Goal: Ask a question

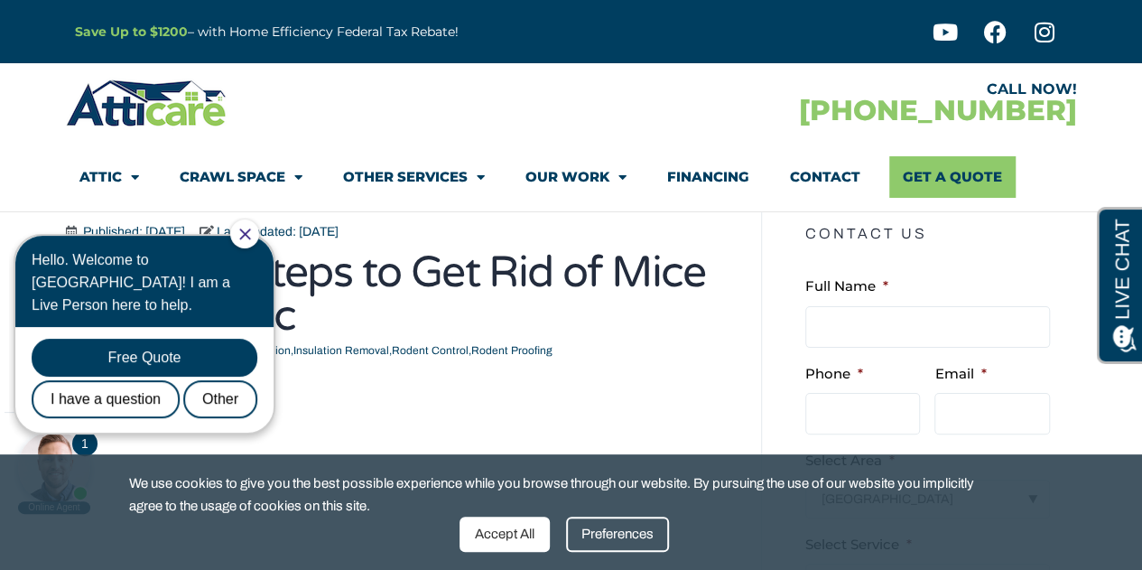
click at [515, 535] on div "Accept All" at bounding box center [505, 533] width 90 height 35
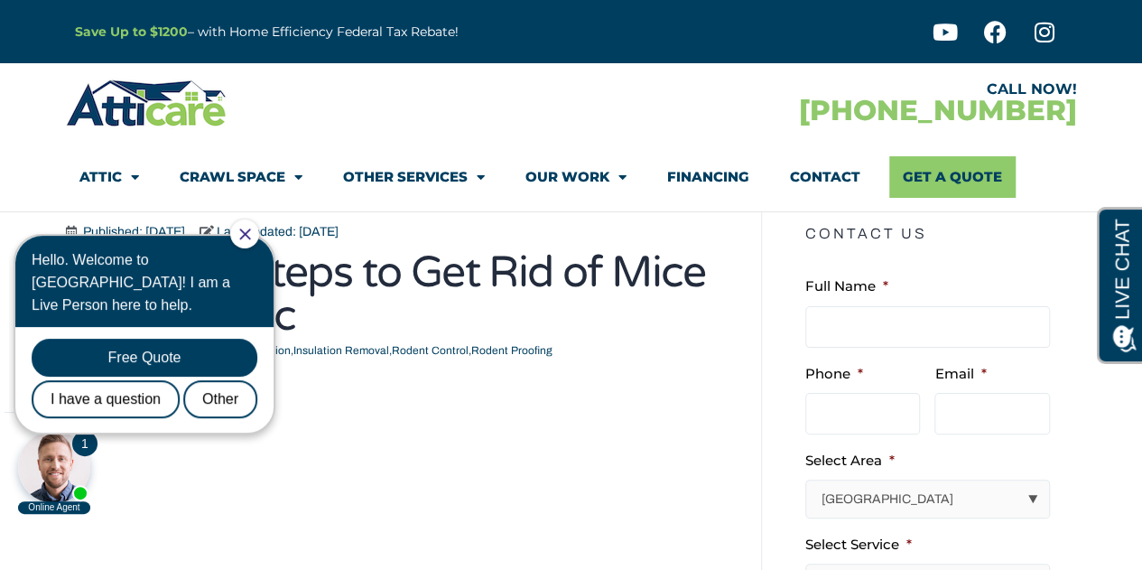
click at [239, 238] on div "Hello. Welcome to [GEOGRAPHIC_DATA]! I am a Live Person here to help." at bounding box center [144, 281] width 258 height 91
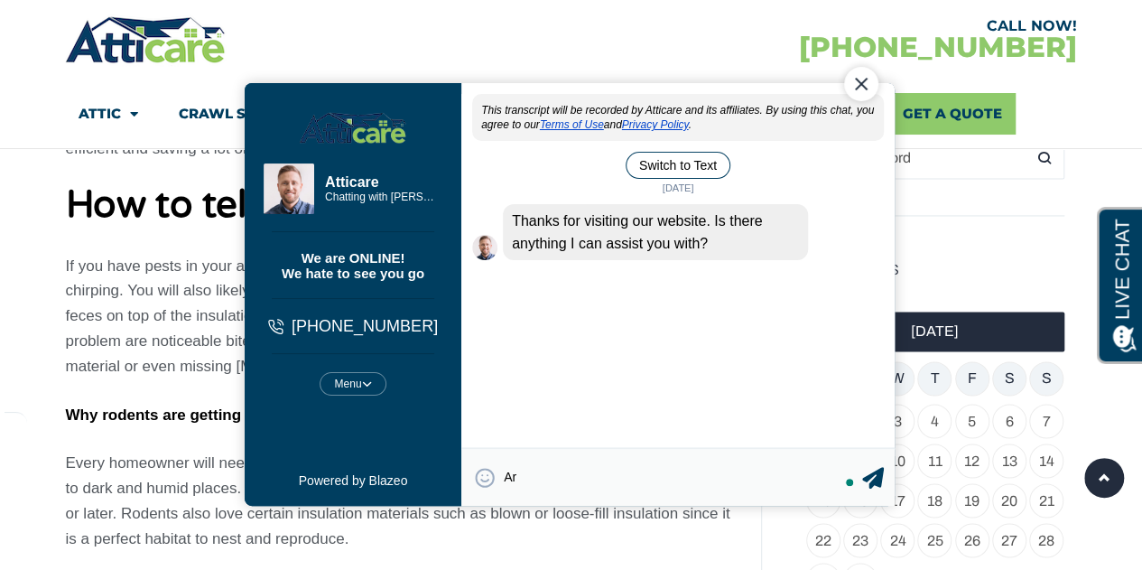
type textarea "A"
type textarea "Where is your company located?"
click at [874, 476] on icon at bounding box center [872, 477] width 22 height 22
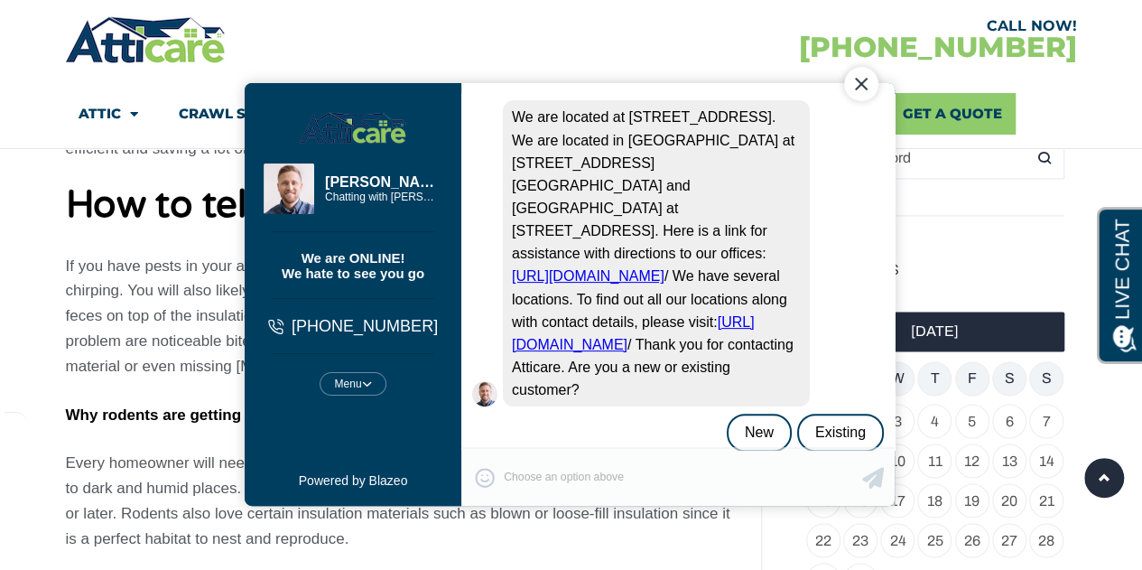
scroll to position [214, 0]
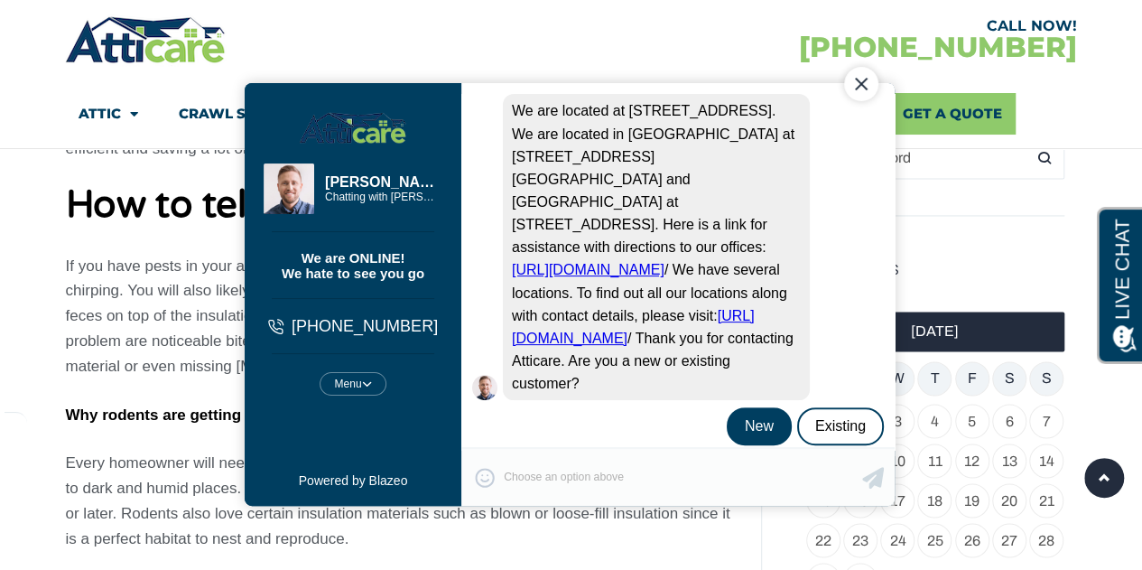
click at [750, 425] on div "New" at bounding box center [758, 425] width 65 height 38
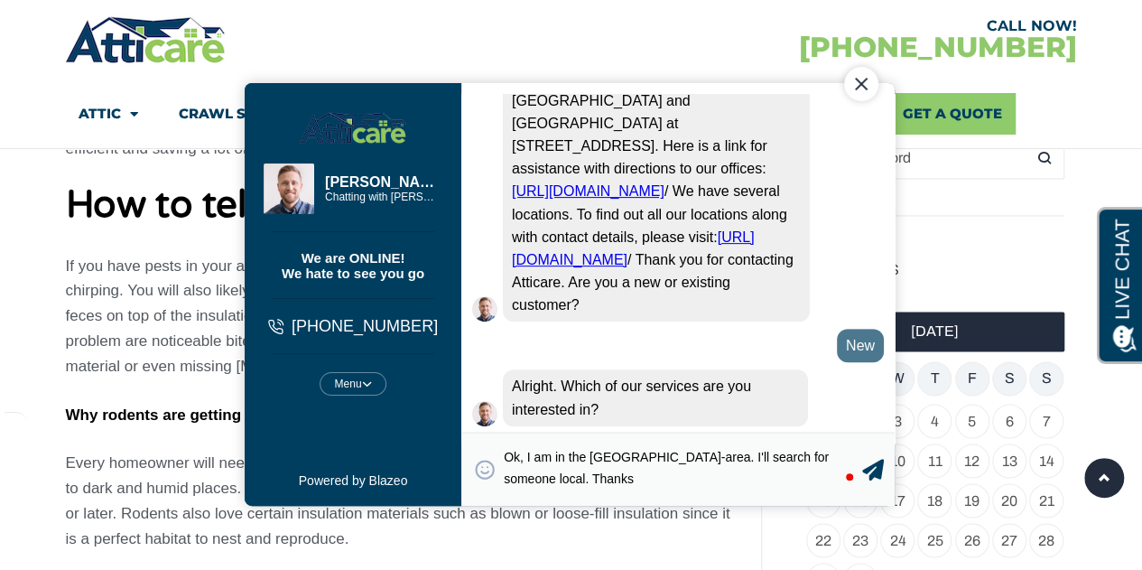
scroll to position [299, 0]
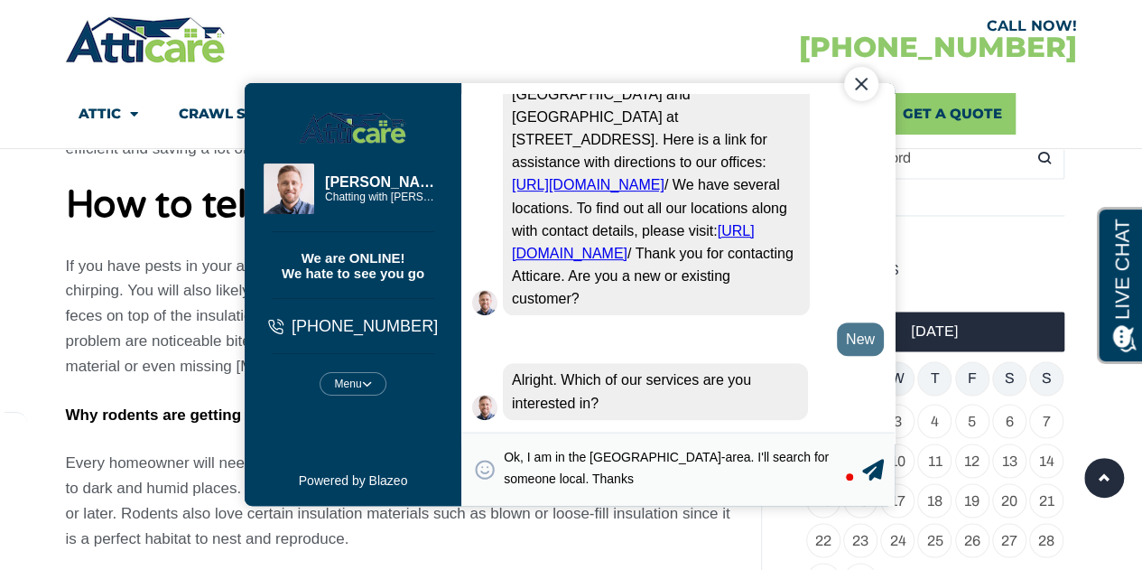
type textarea "Ok, I am in the [GEOGRAPHIC_DATA]-area. I'll search for someone local. Thanks."
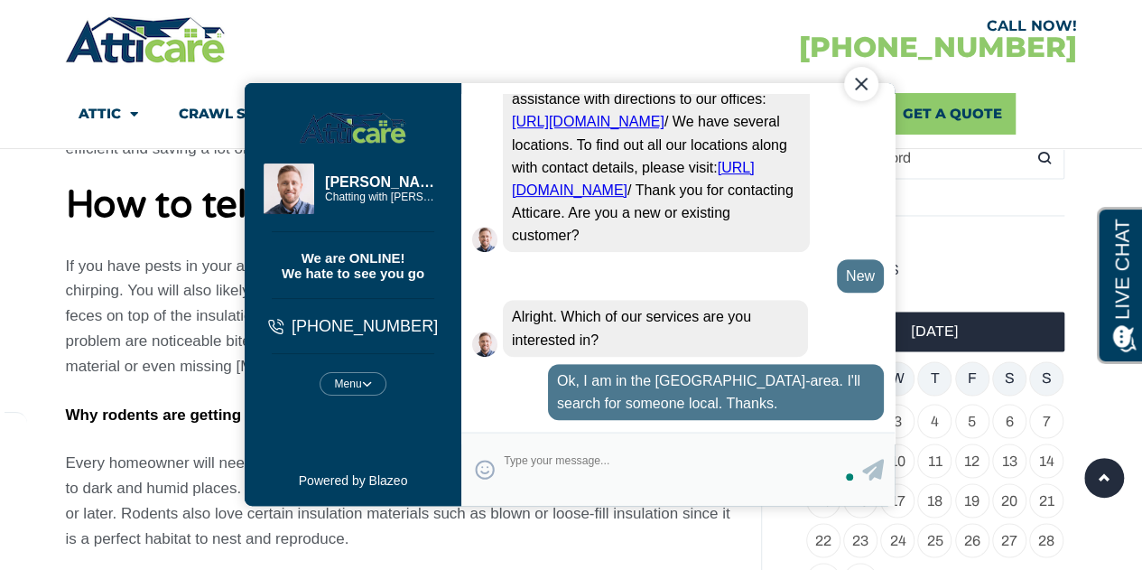
scroll to position [356, 0]
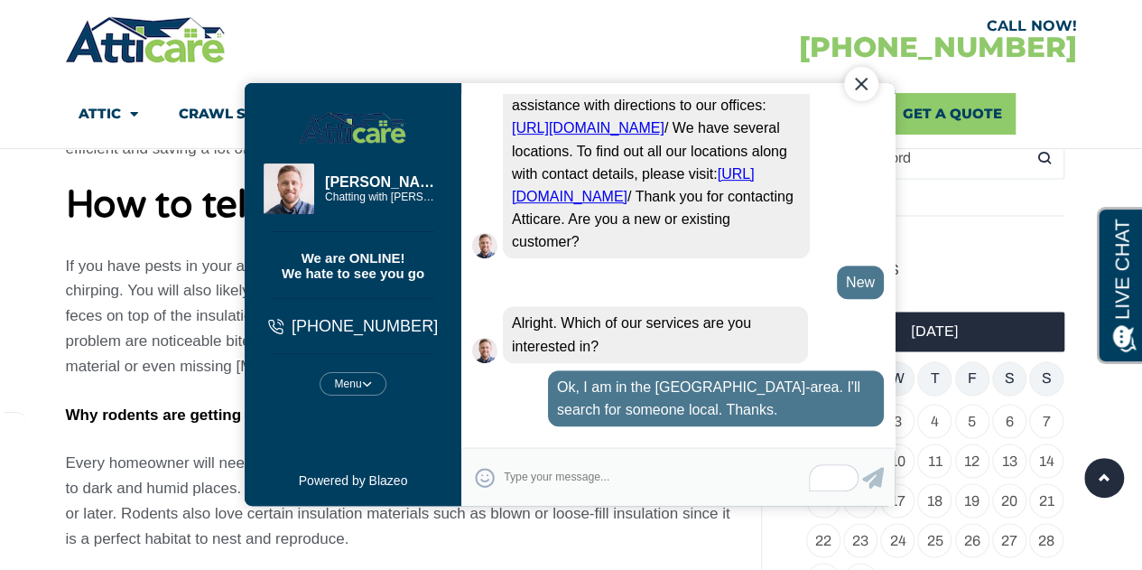
click at [852, 79] on div "Close Chat" at bounding box center [860, 83] width 34 height 34
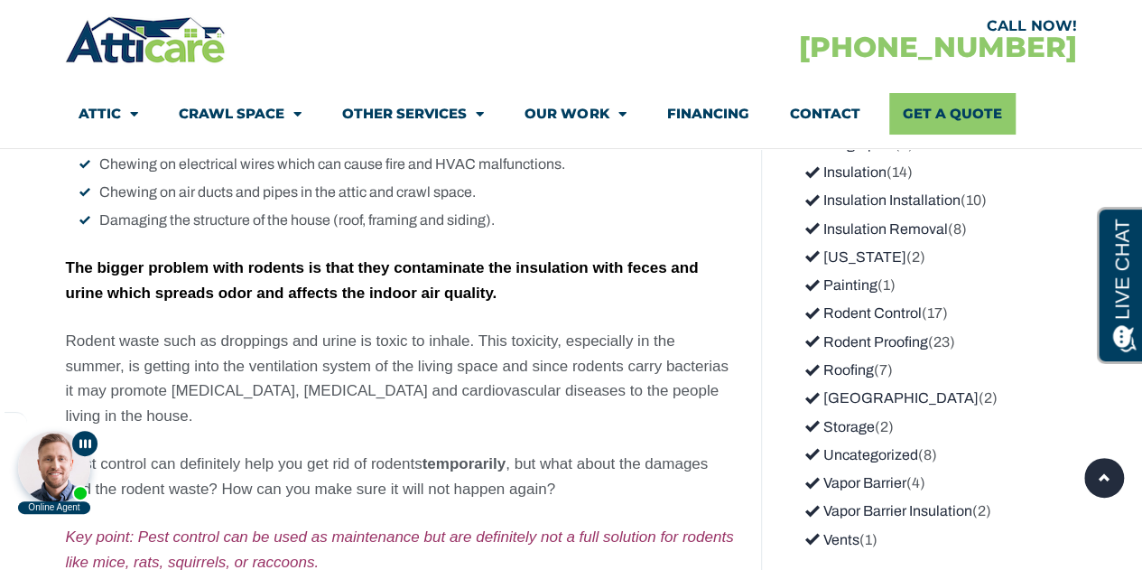
scroll to position [2652, 0]
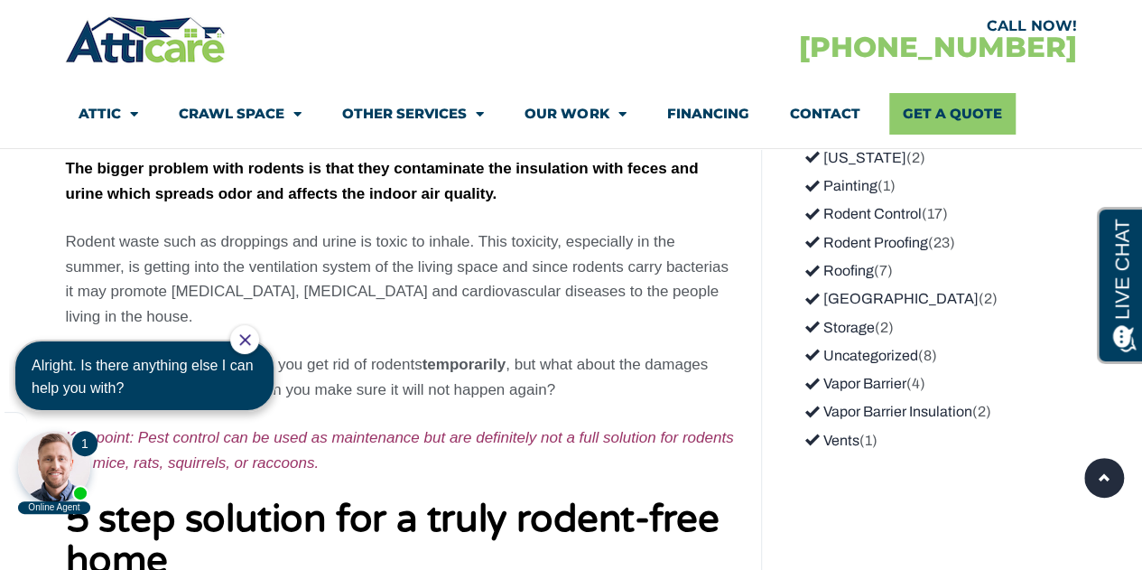
click at [66, 395] on span "Alright. Is there anything else I can help you with?" at bounding box center [142, 376] width 221 height 38
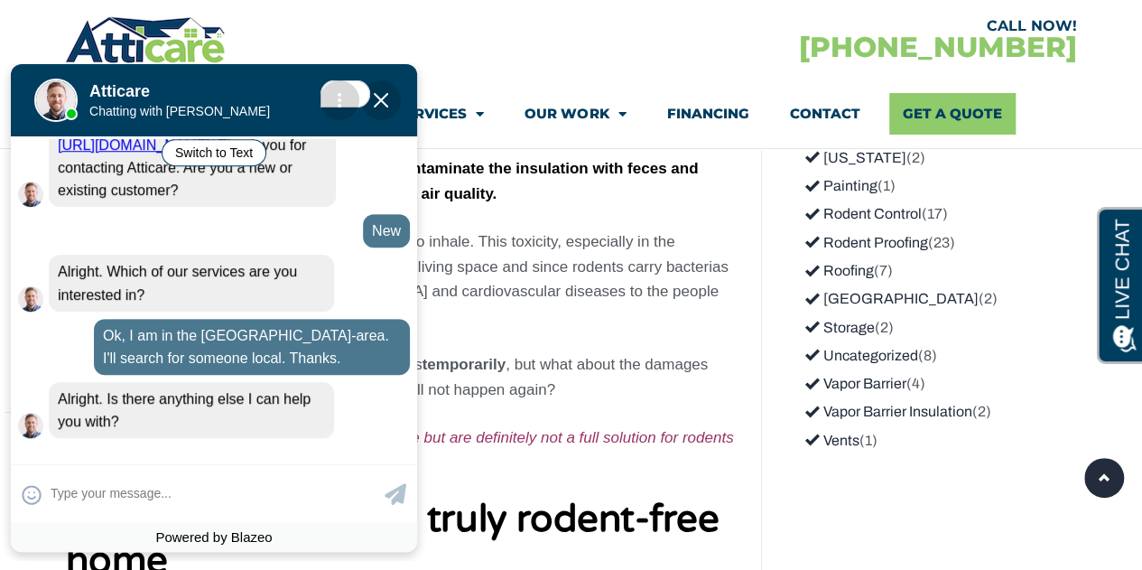
scroll to position [486, 0]
type textarea "N"
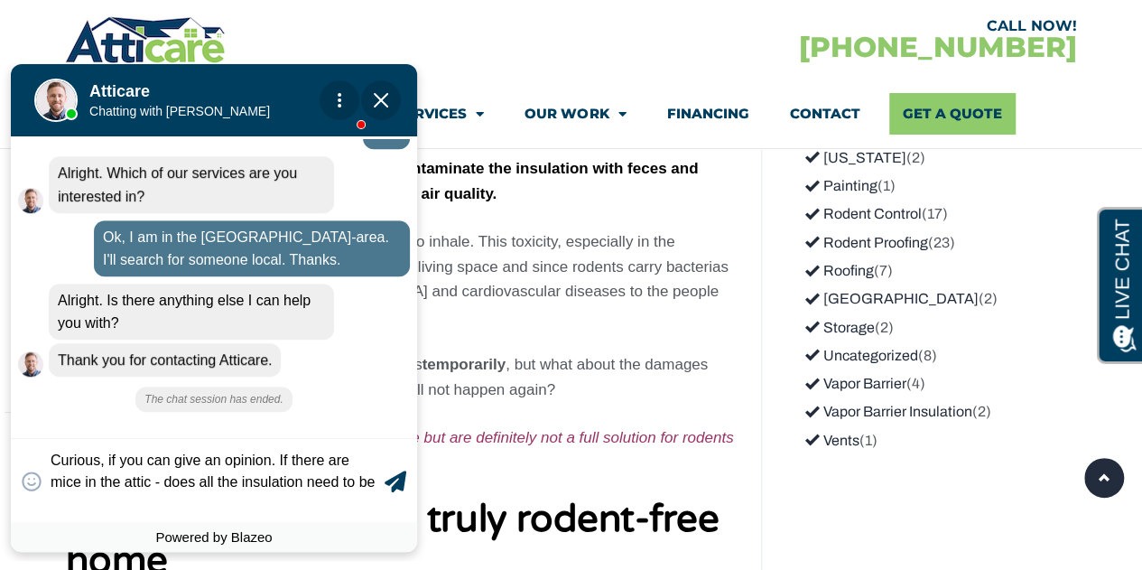
scroll to position [558, 0]
type textarea "Curious, if you can give an opinion. If there are mice in the attic - does all …"
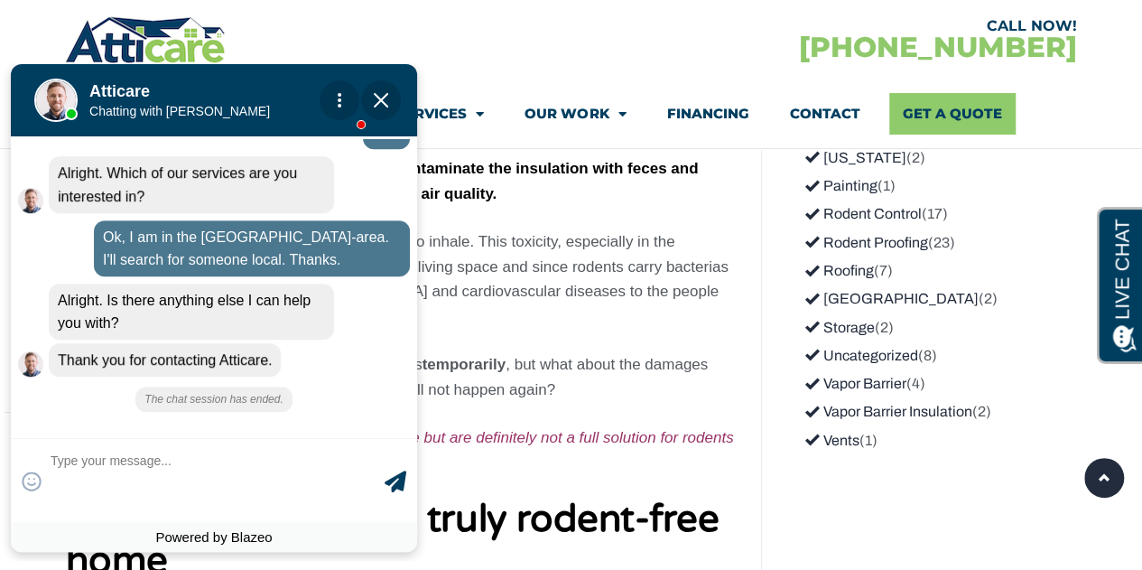
scroll to position [532, 0]
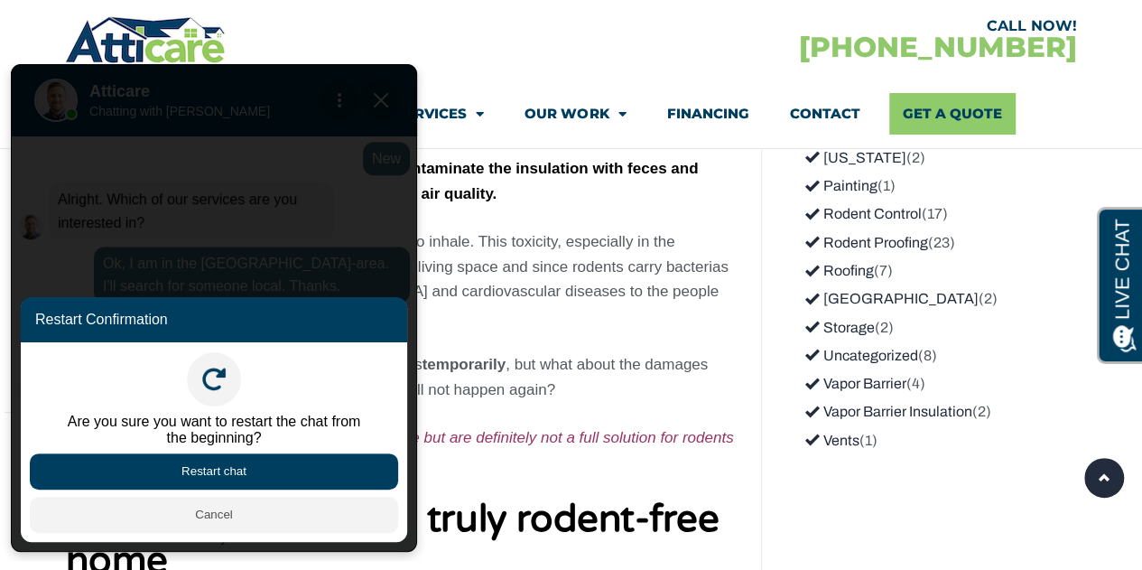
click at [198, 469] on button "Restart chat" at bounding box center [214, 471] width 368 height 36
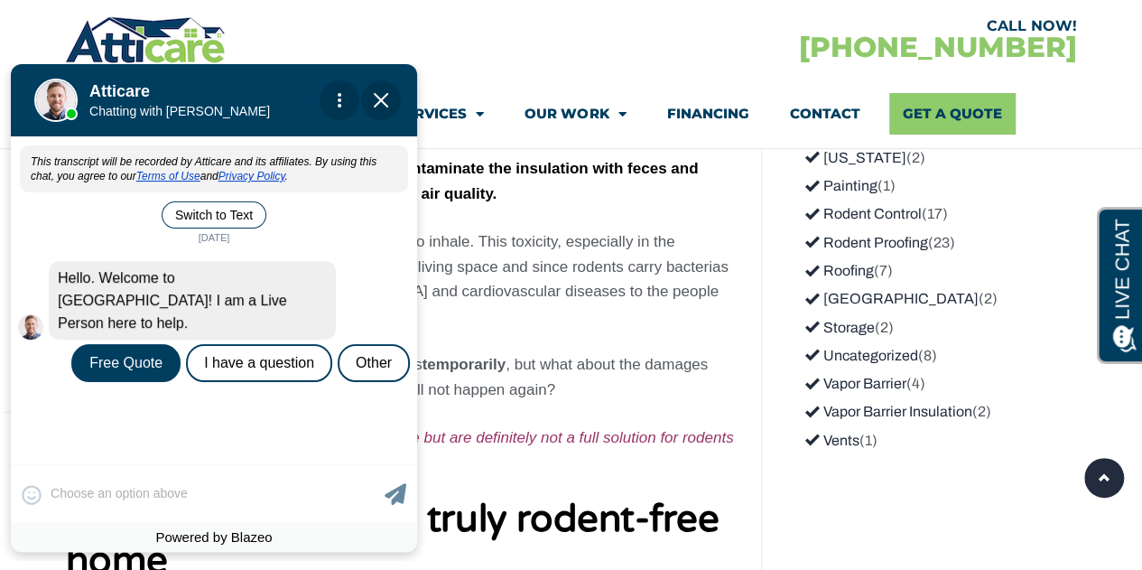
click at [149, 489] on div "😀 😁 😂 😃 😄 😅 😆 😇 😈 😉 😊 😋 😌 😍 😎 😏 😐 😑 😒 😓 😔 😕 😖 😗 😘 😛 😝 😞 😟 😠 😡 😢 😣 😤 😥 😦 Skip ph…" at bounding box center [214, 493] width 406 height 58
click at [251, 350] on div "I have a question" at bounding box center [259, 363] width 146 height 38
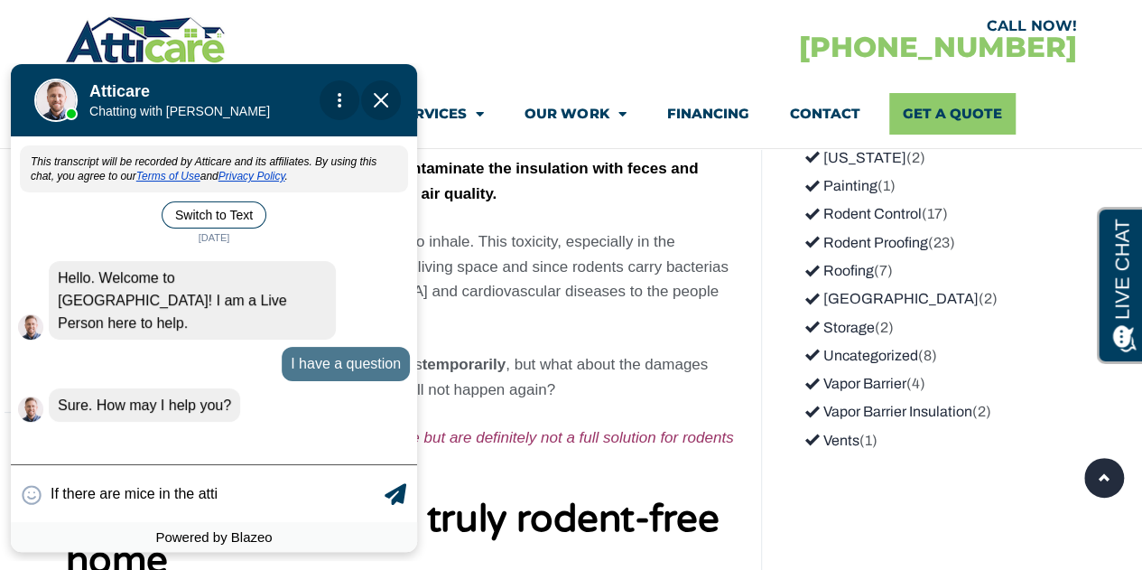
type input "If there are mice in the attic"
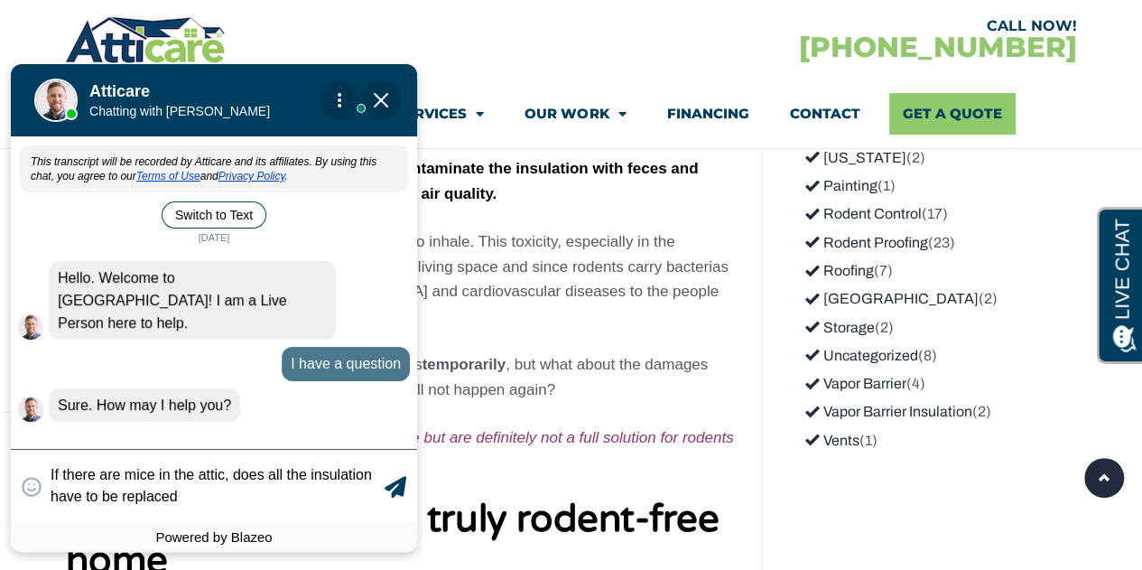
type textarea "If there are mice in the attic, does all the insulation have to be replaced?"
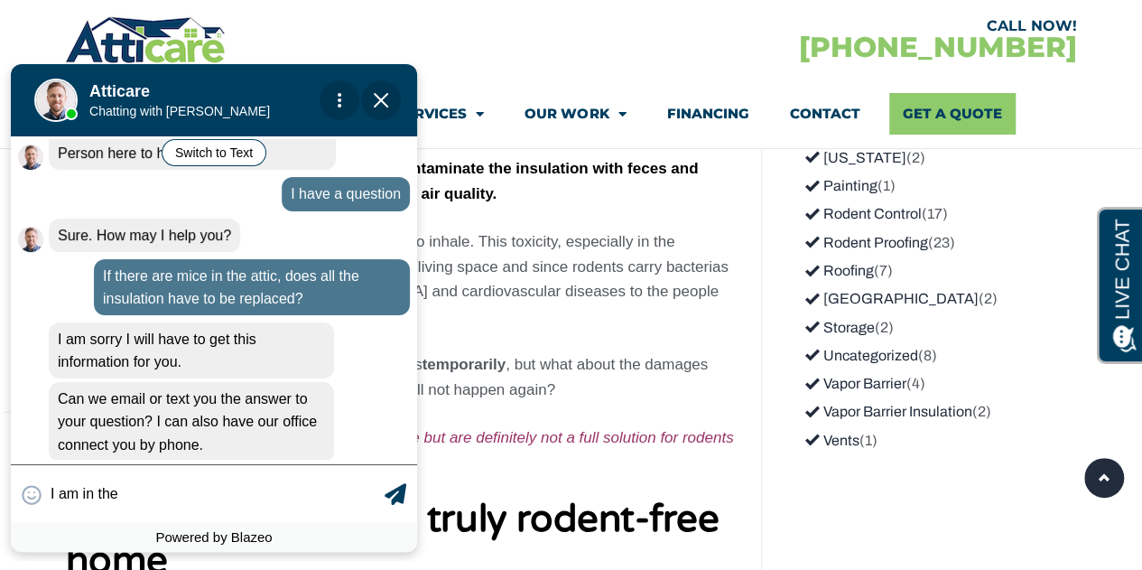
scroll to position [206, 0]
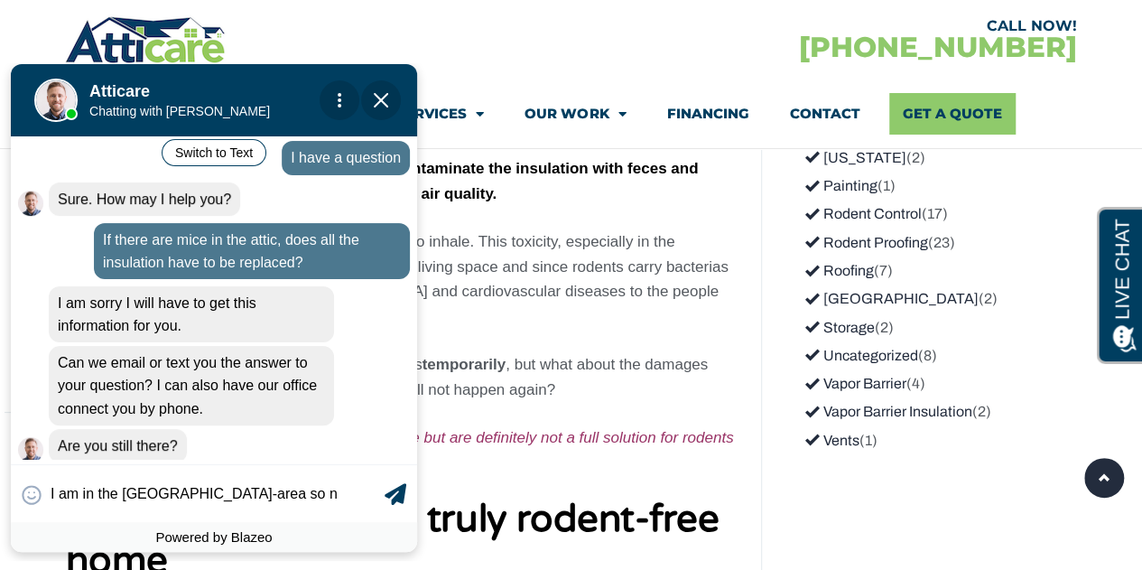
type input "I am in the [GEOGRAPHIC_DATA]-area so no"
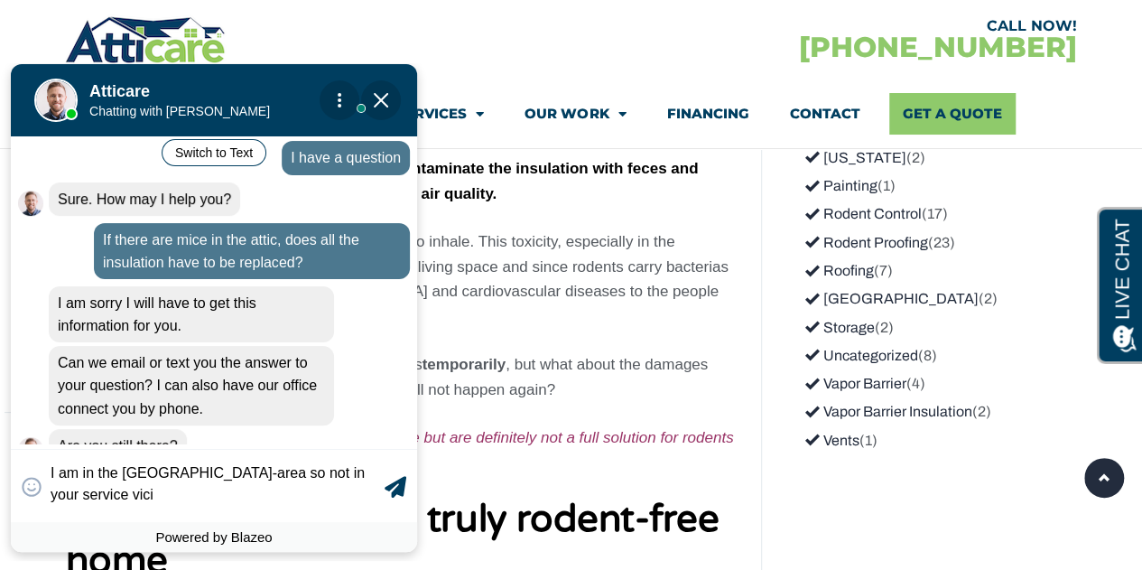
scroll to position [222, 0]
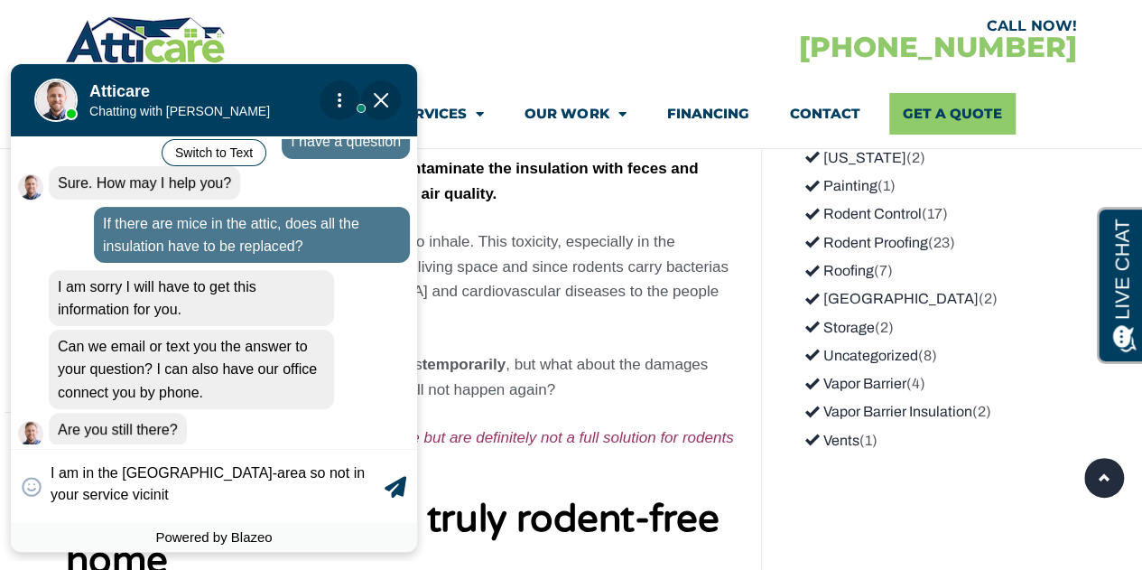
type textarea "I am in the [GEOGRAPHIC_DATA]-area so not in your service vicinity"
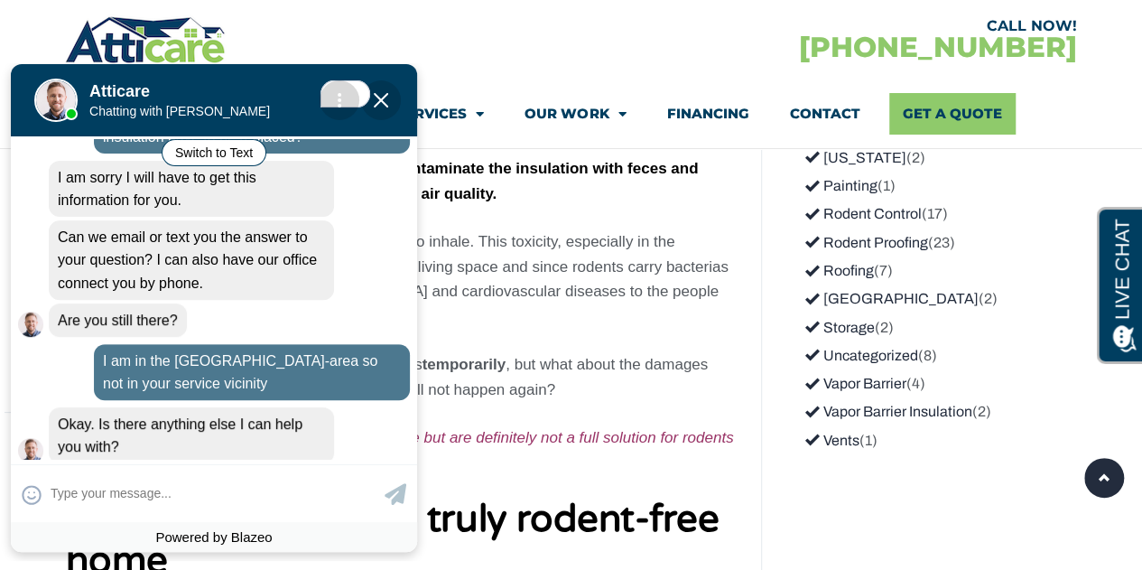
scroll to position [333, 0]
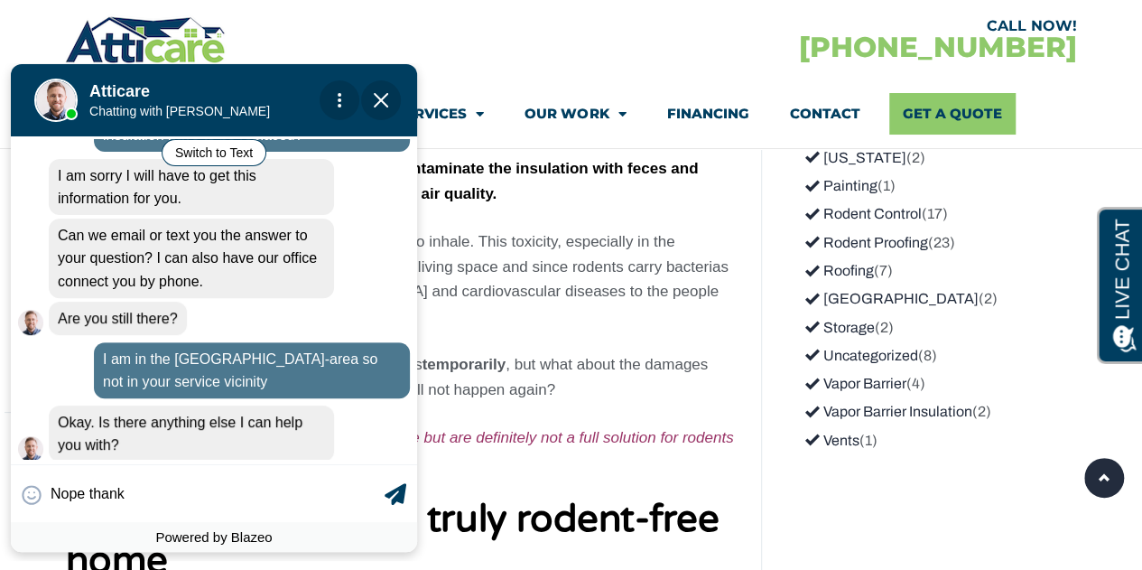
type input "Nope thanks"
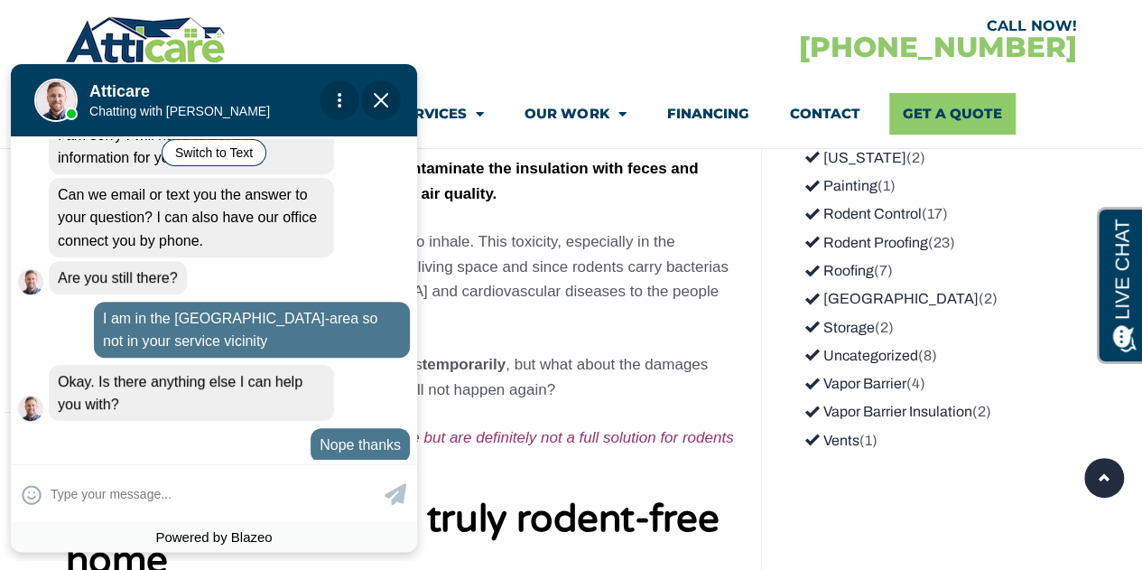
scroll to position [374, 0]
click at [377, 99] on img "Close Chat" at bounding box center [381, 100] width 14 height 14
